Goal: Information Seeking & Learning: Learn about a topic

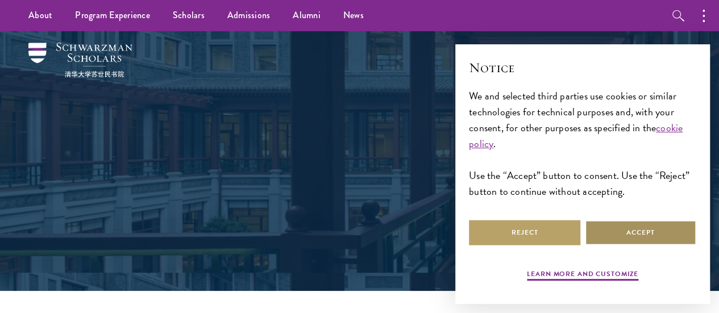
click at [627, 227] on button "Accept" at bounding box center [639, 233] width 111 height 26
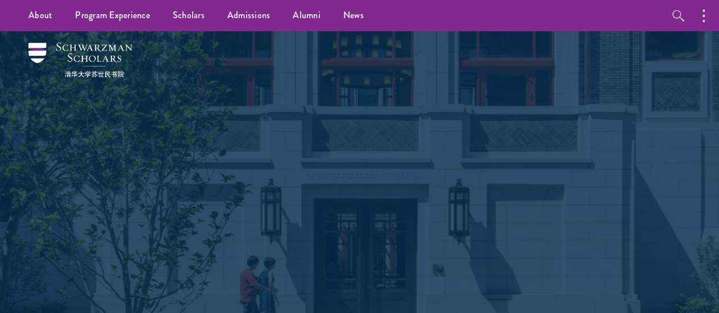
click at [32, 27] on link "About" at bounding box center [40, 15] width 47 height 31
